Goal: Task Accomplishment & Management: Complete application form

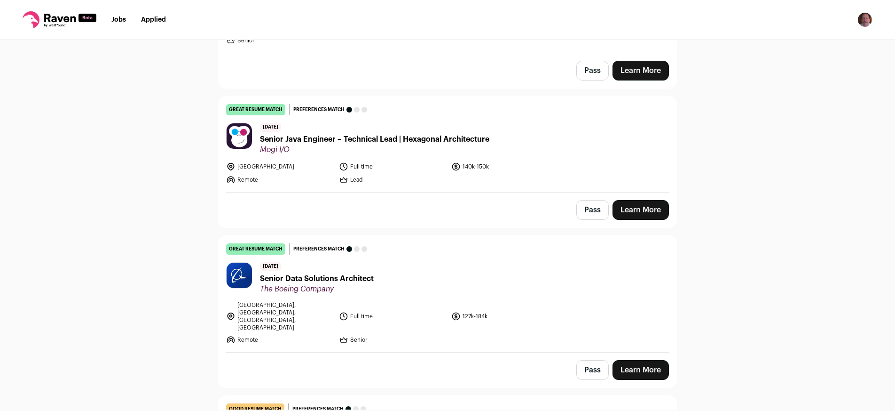
scroll to position [874, 0]
click at [590, 359] on button "Pass" at bounding box center [593, 369] width 32 height 20
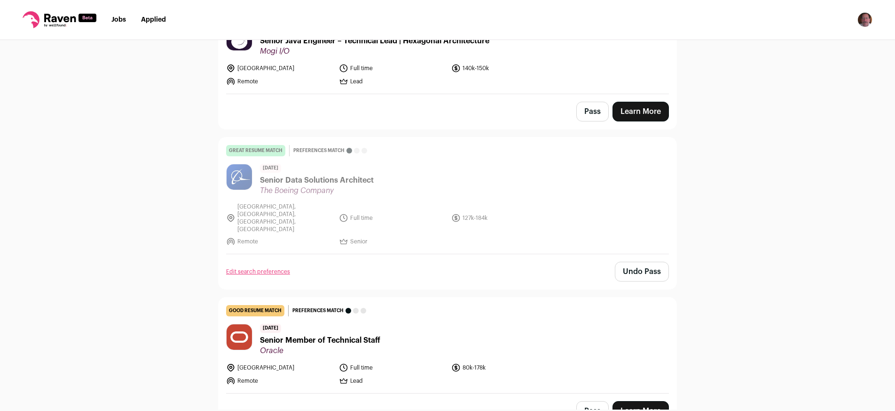
scroll to position [282, 0]
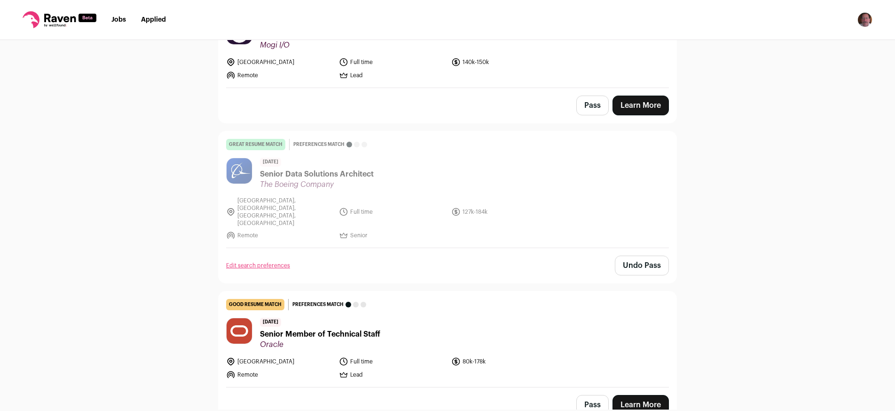
click at [332, 328] on span "Senior Member of Technical Staff" at bounding box center [320, 333] width 120 height 11
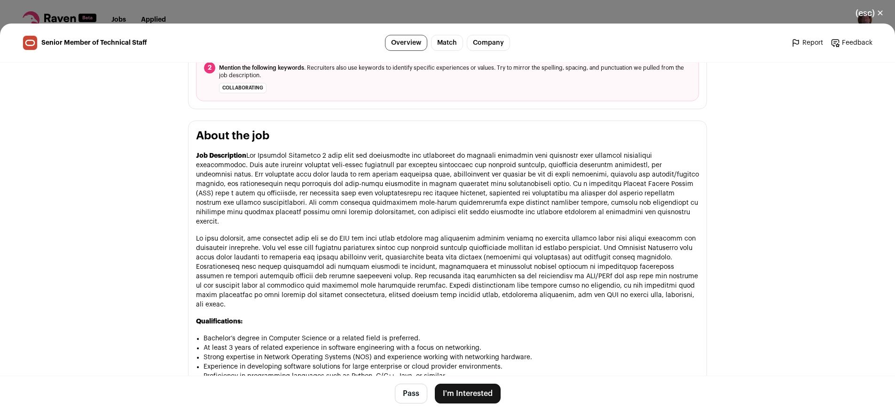
scroll to position [399, 0]
click at [410, 392] on button "Pass" at bounding box center [411, 393] width 32 height 20
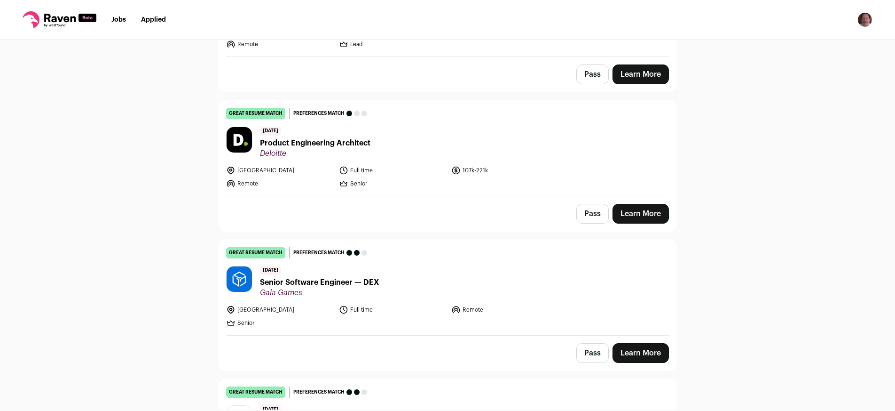
scroll to position [614, 0]
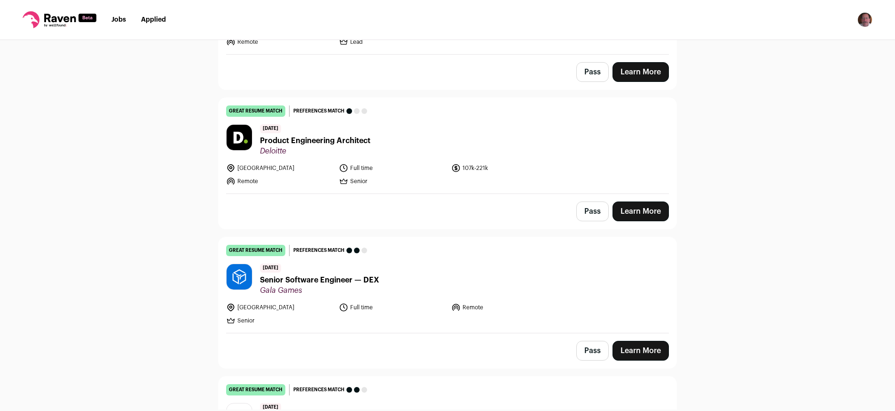
click at [585, 201] on button "Pass" at bounding box center [593, 211] width 32 height 20
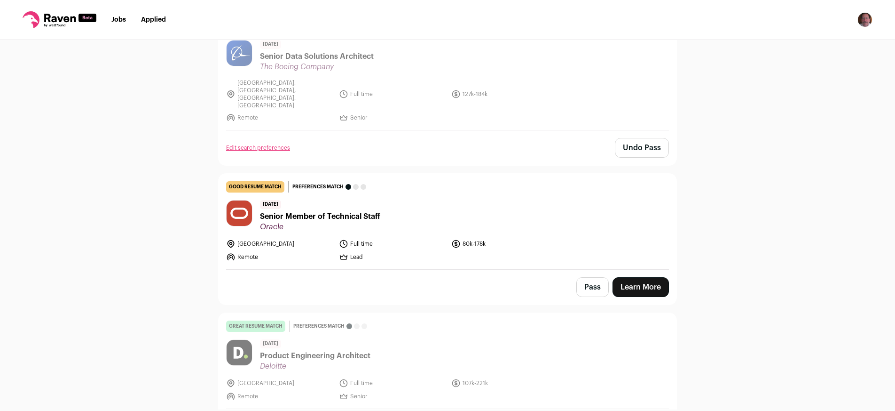
scroll to position [399, 0]
click at [630, 277] on link "Learn More" at bounding box center [641, 287] width 56 height 20
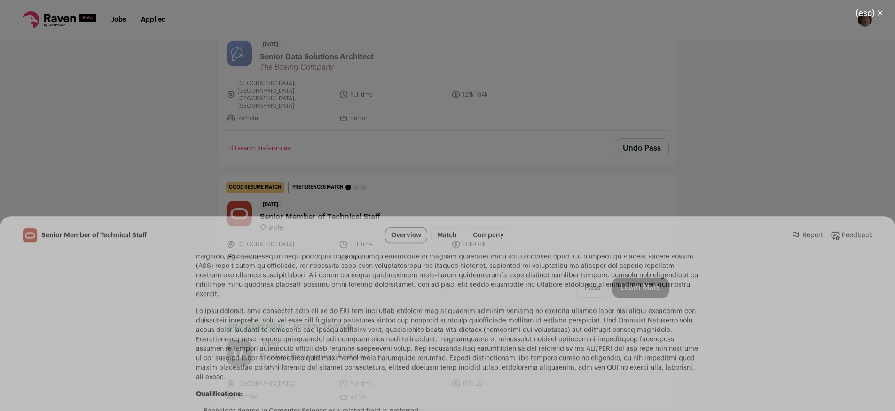
scroll to position [519, 0]
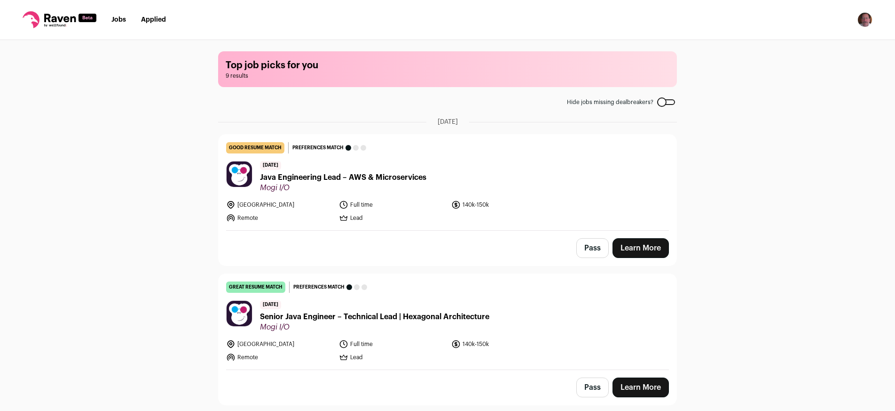
click at [372, 179] on span "Java Engineering Lead – AWS & Microservices" at bounding box center [343, 177] width 166 height 11
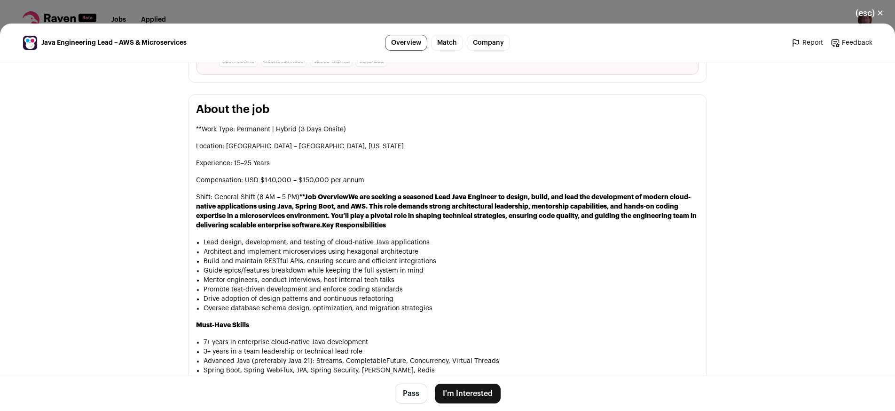
scroll to position [426, 0]
click at [401, 400] on button "Pass" at bounding box center [411, 393] width 32 height 20
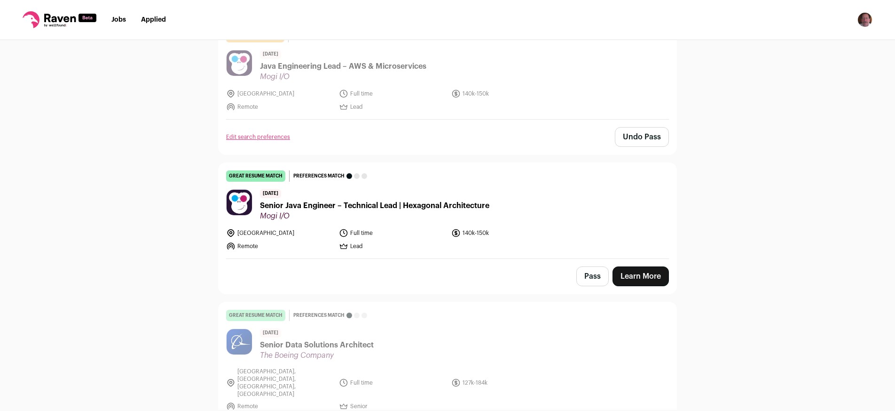
scroll to position [113, 0]
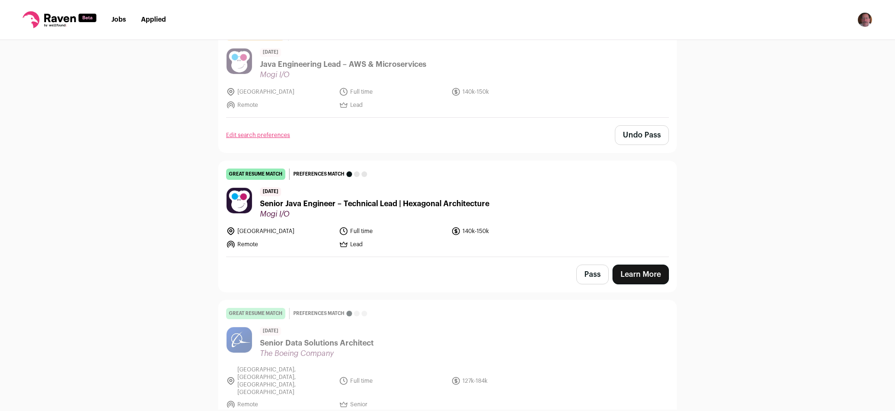
click at [295, 204] on span "Senior Java Engineer – Technical Lead | Hexagonal Architecture" at bounding box center [374, 203] width 229 height 11
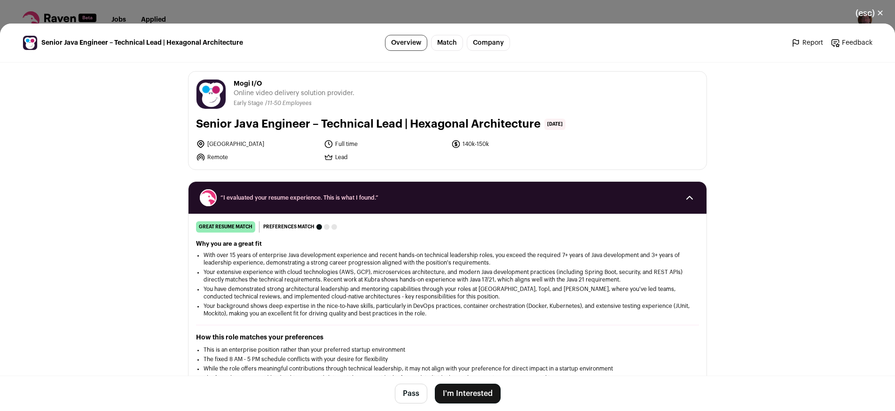
scroll to position [0, 0]
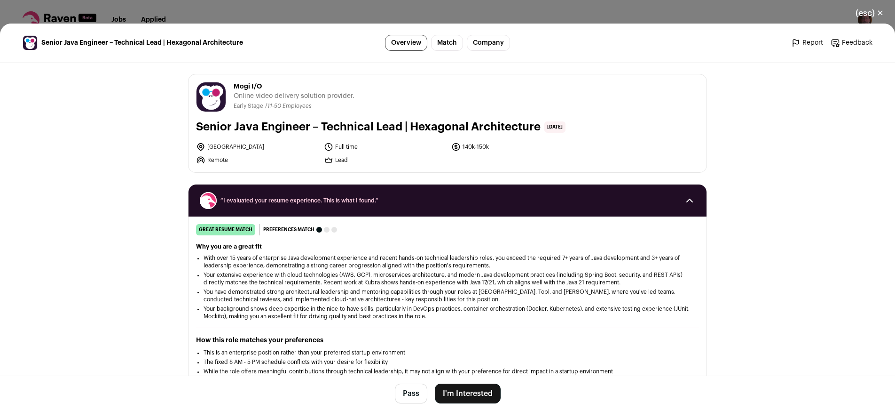
click at [869, 12] on button "(esc) ✕" at bounding box center [870, 13] width 51 height 21
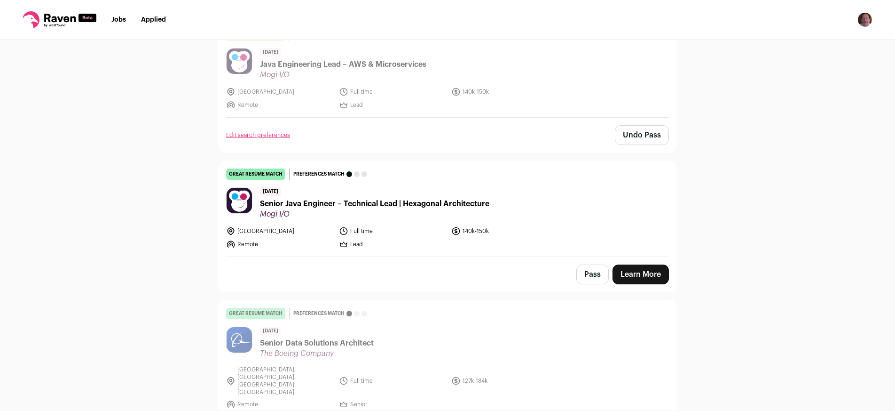
click at [373, 65] on span "Java Engineering Lead – AWS & Microservices" at bounding box center [343, 64] width 166 height 11
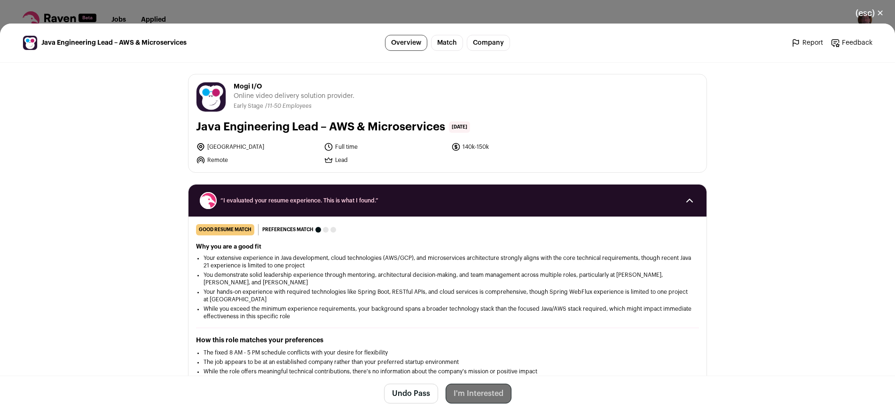
click at [401, 391] on button "Undo Pass" at bounding box center [411, 393] width 54 height 20
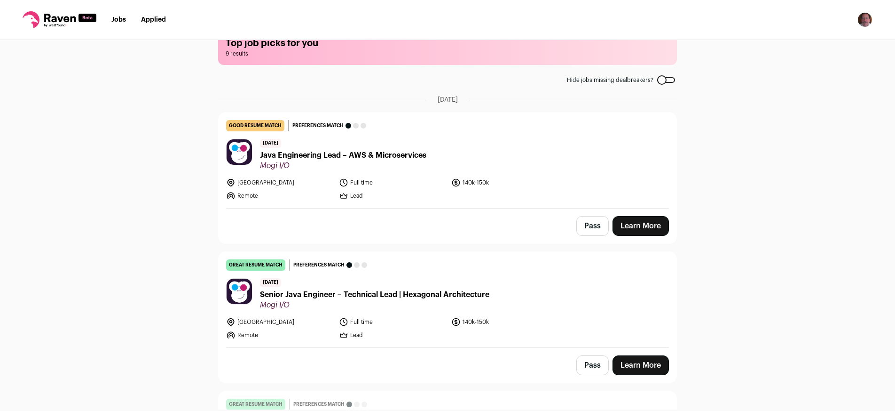
scroll to position [24, 0]
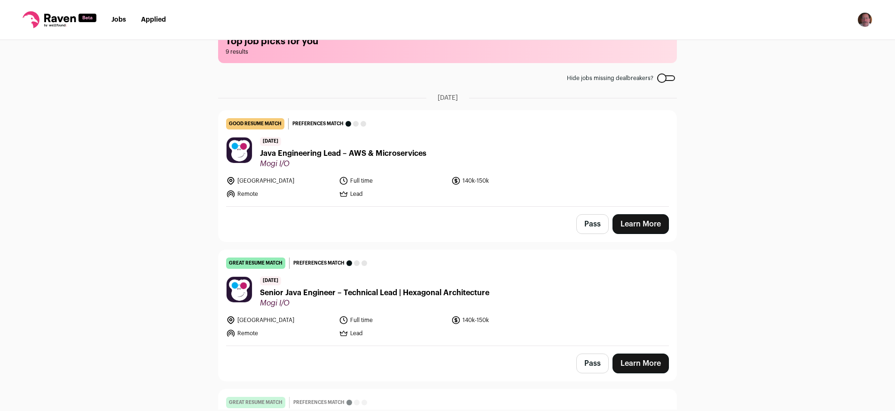
click at [632, 226] on link "Learn More" at bounding box center [641, 224] width 56 height 20
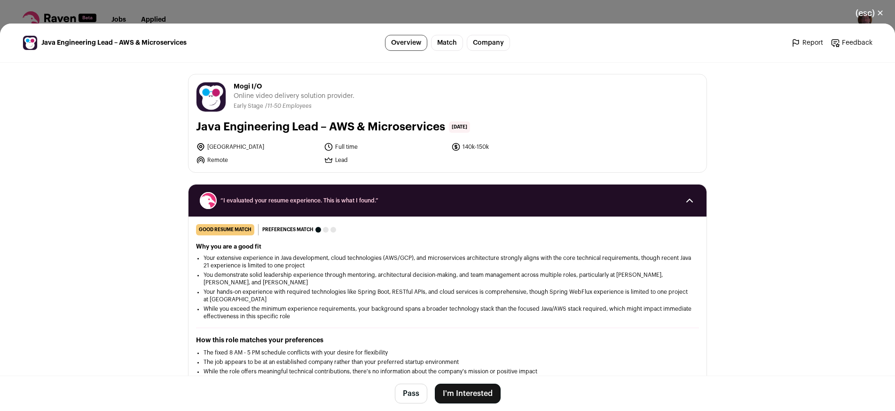
click at [466, 394] on button "I'm Interested" at bounding box center [468, 393] width 66 height 20
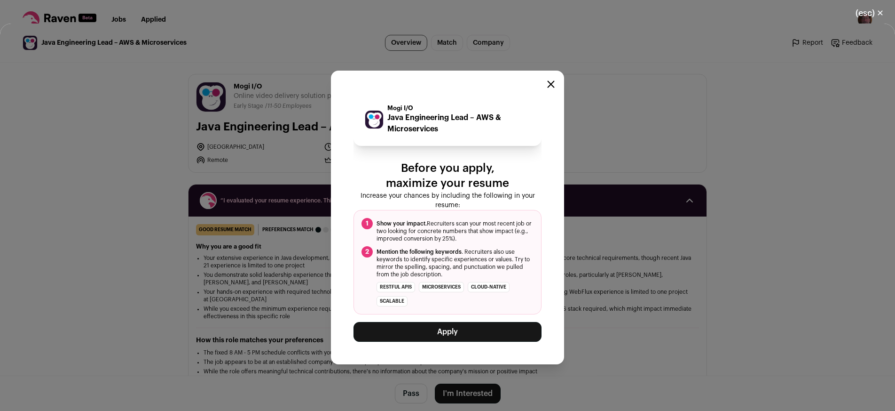
click at [440, 332] on button "Apply" at bounding box center [448, 332] width 188 height 20
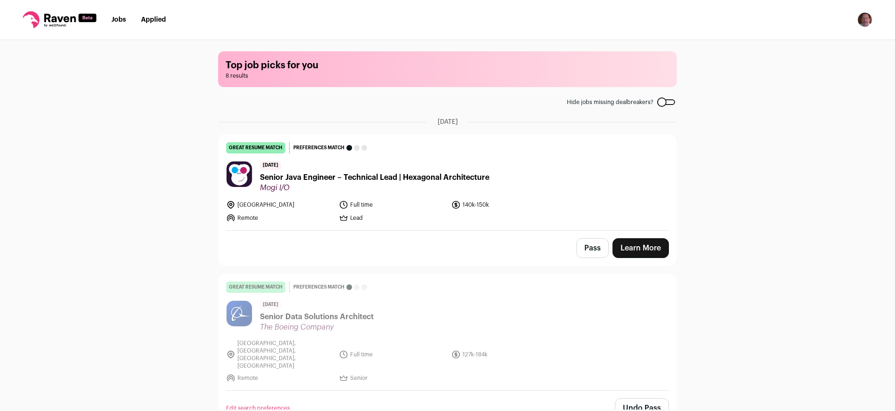
click at [585, 244] on button "Pass" at bounding box center [593, 248] width 32 height 20
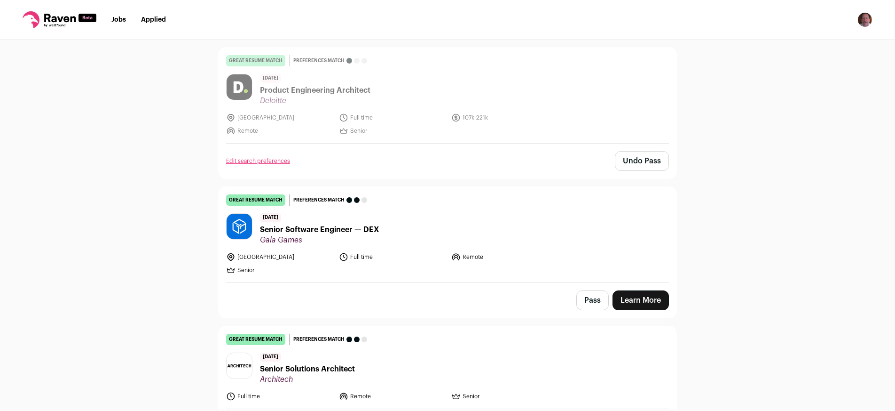
scroll to position [526, 0]
click at [588, 290] on button "Pass" at bounding box center [593, 300] width 32 height 20
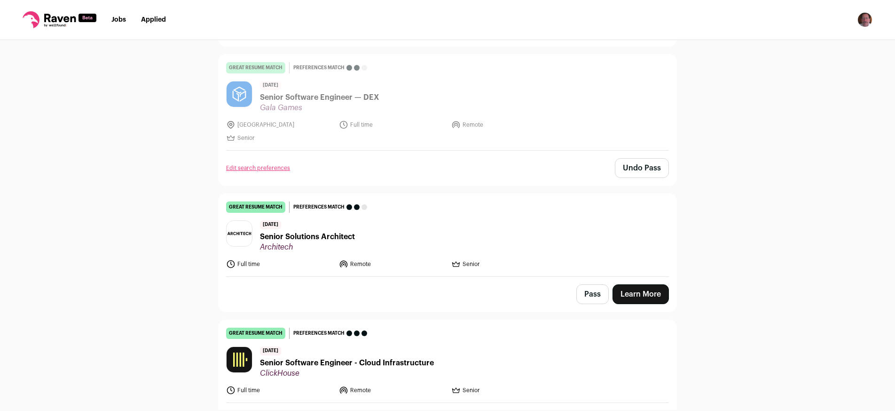
scroll to position [658, 0]
click at [338, 230] on span "Senior Solutions Architect" at bounding box center [307, 235] width 95 height 11
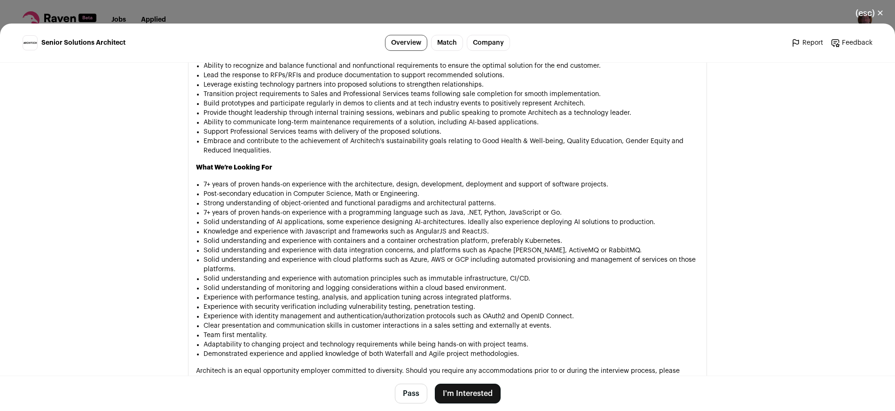
scroll to position [886, 0]
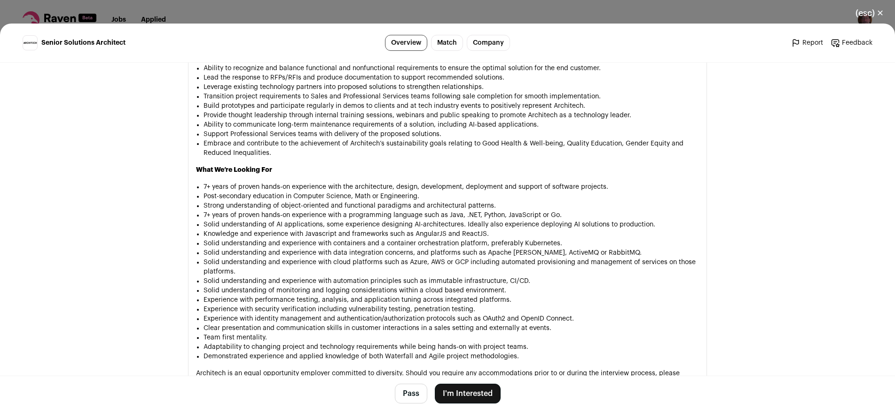
click at [454, 393] on button "I'm Interested" at bounding box center [468, 393] width 66 height 20
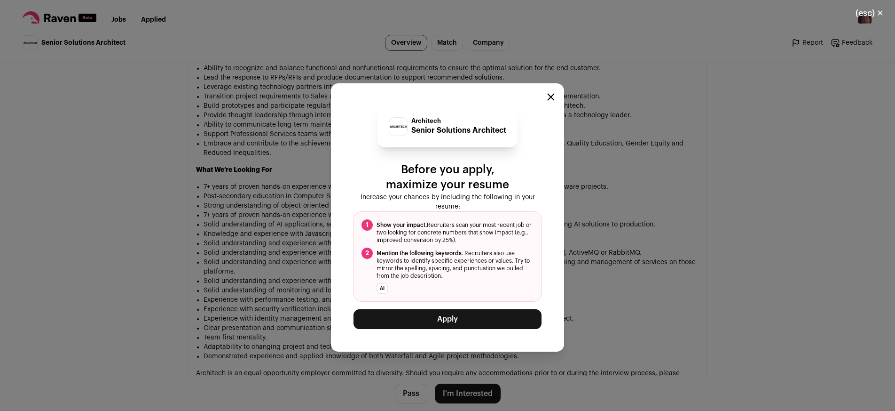
click at [468, 314] on button "Apply" at bounding box center [448, 319] width 188 height 20
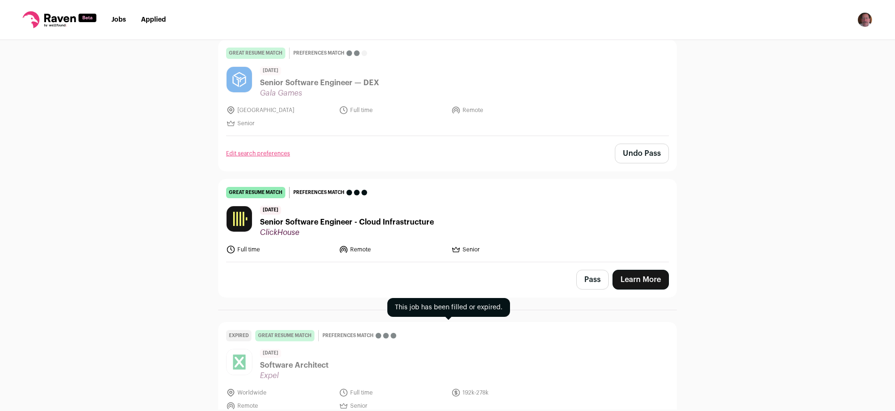
scroll to position [671, 0]
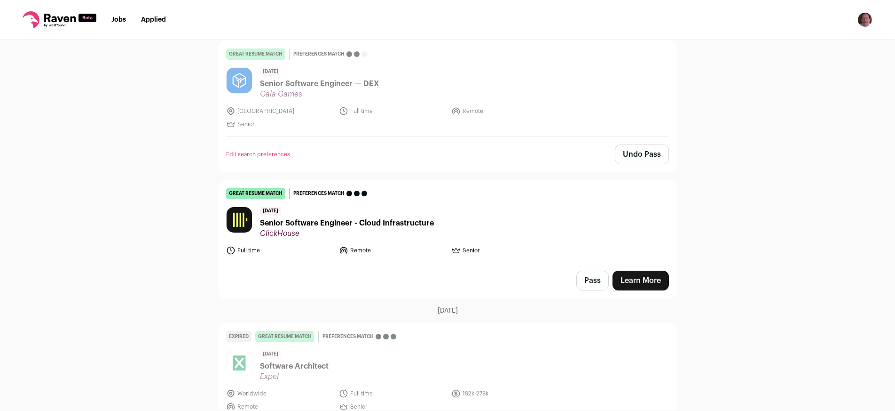
click at [396, 217] on span "Senior Software Engineer - Cloud Infrastructure" at bounding box center [347, 222] width 174 height 11
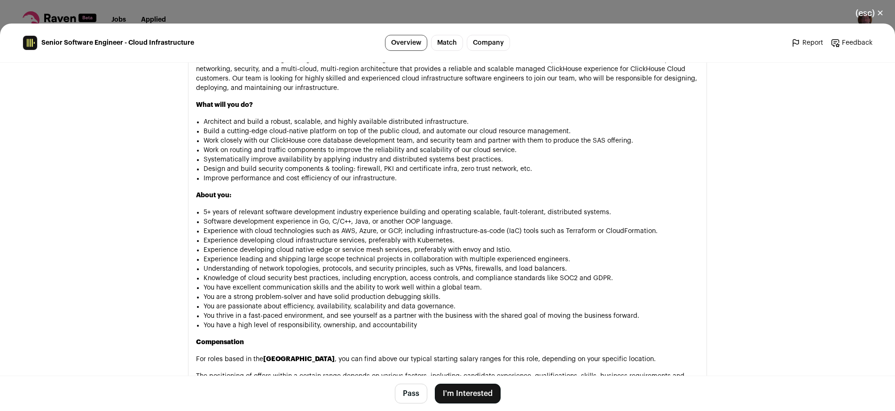
scroll to position [618, 0]
click at [484, 328] on li "You have a high level of responsibility, ownership, and accountability" at bounding box center [452, 324] width 496 height 9
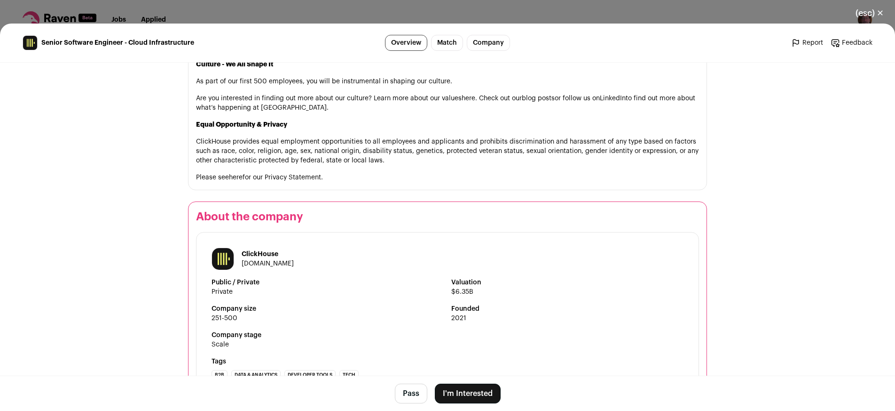
scroll to position [1161, 0]
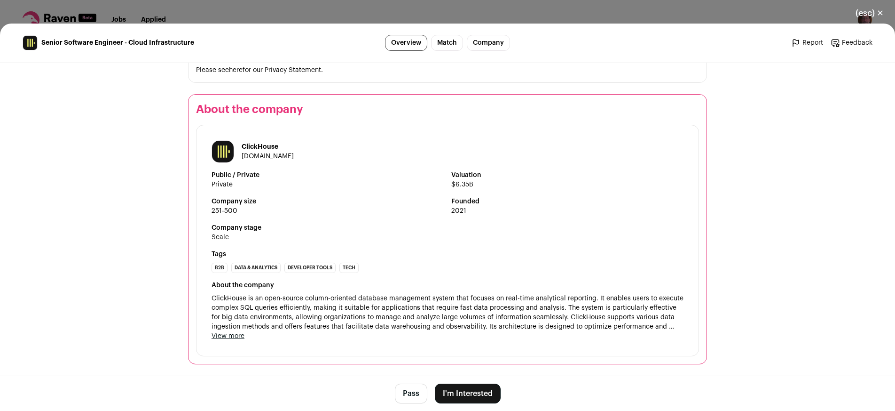
click at [464, 396] on button "I'm Interested" at bounding box center [468, 393] width 66 height 20
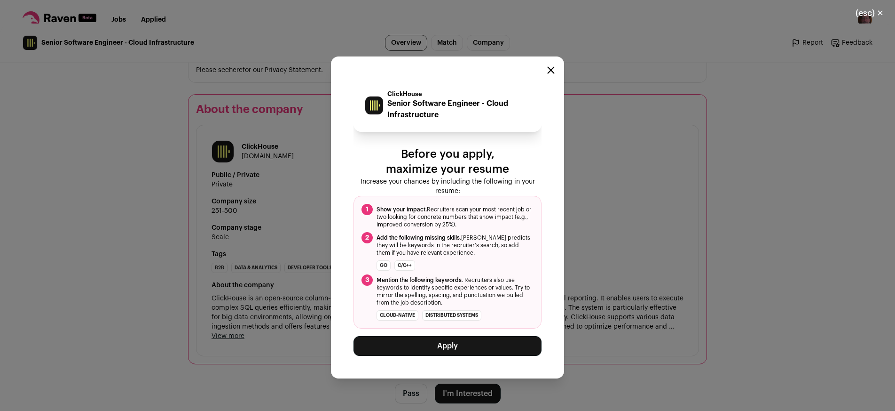
click at [442, 354] on button "Apply" at bounding box center [448, 346] width 188 height 20
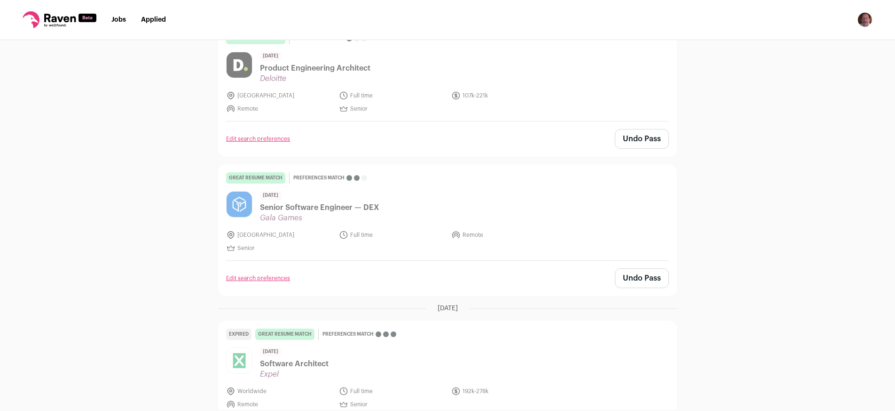
scroll to position [575, 0]
